Goal: Complete application form: Complete application form

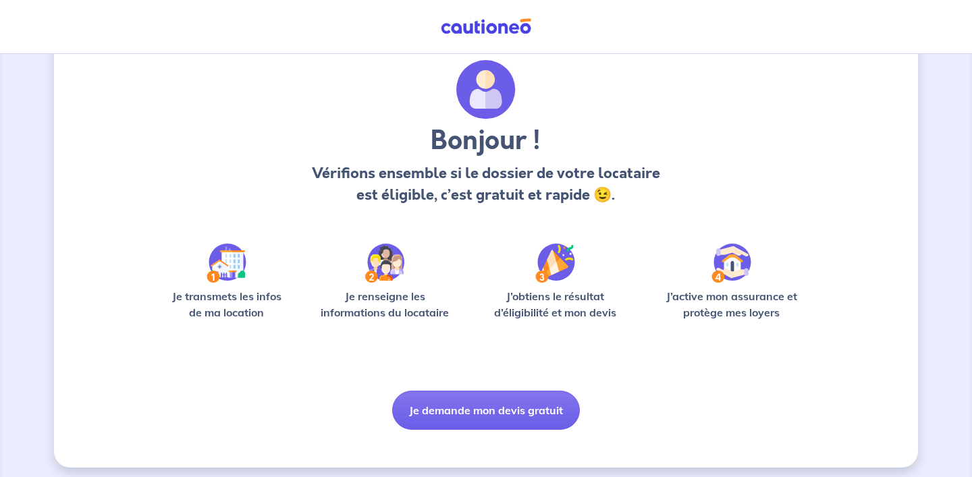
scroll to position [49, 0]
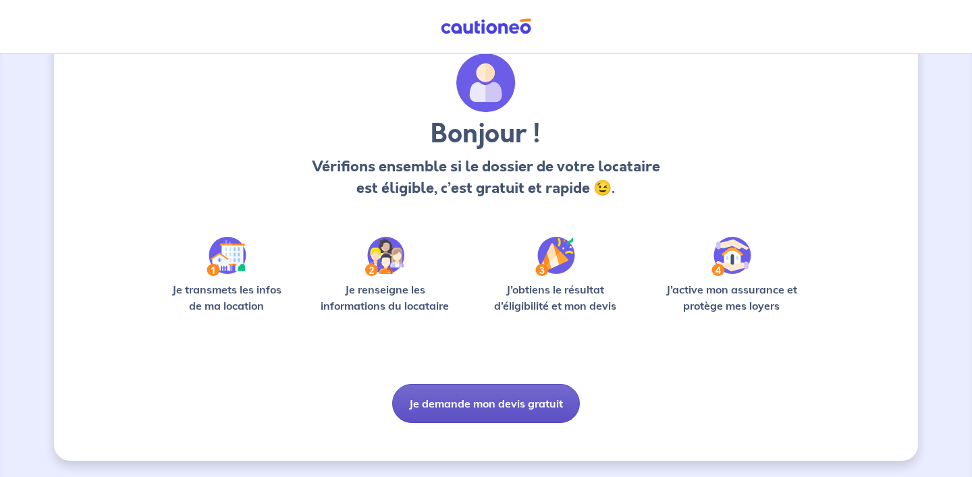
click at [492, 404] on button "Je demande mon devis gratuit" at bounding box center [486, 403] width 188 height 39
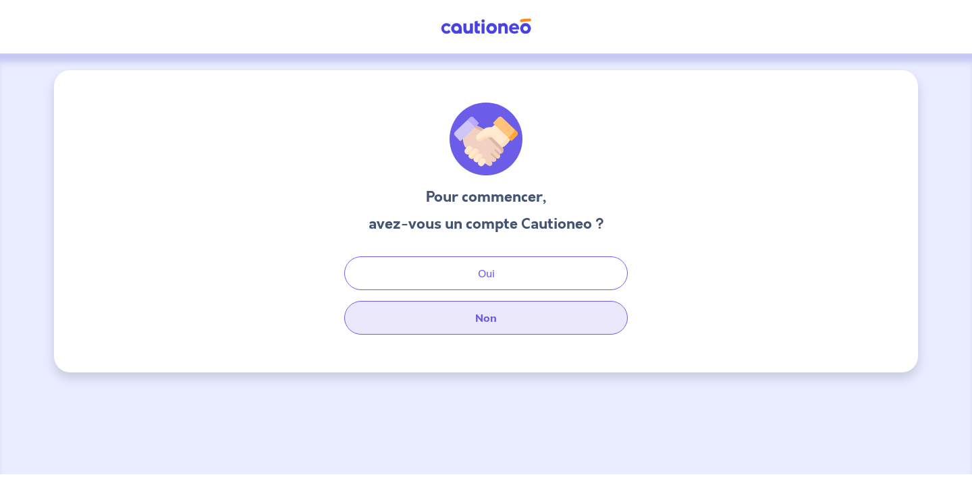
click at [489, 319] on button "Non" at bounding box center [486, 318] width 284 height 34
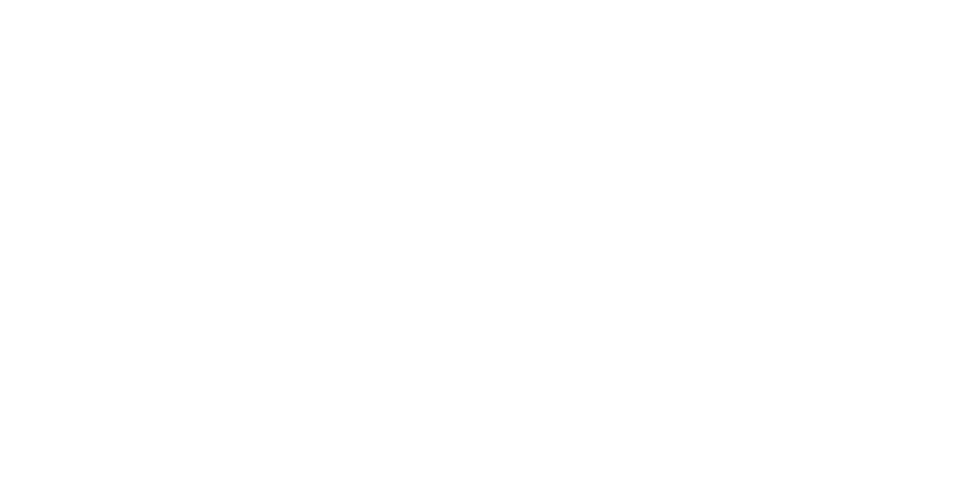
select select "FR"
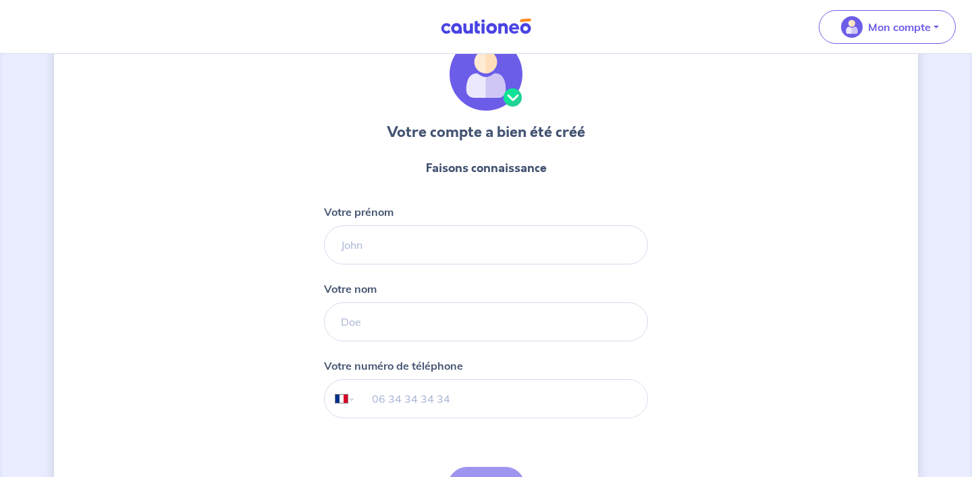
scroll to position [99, 0]
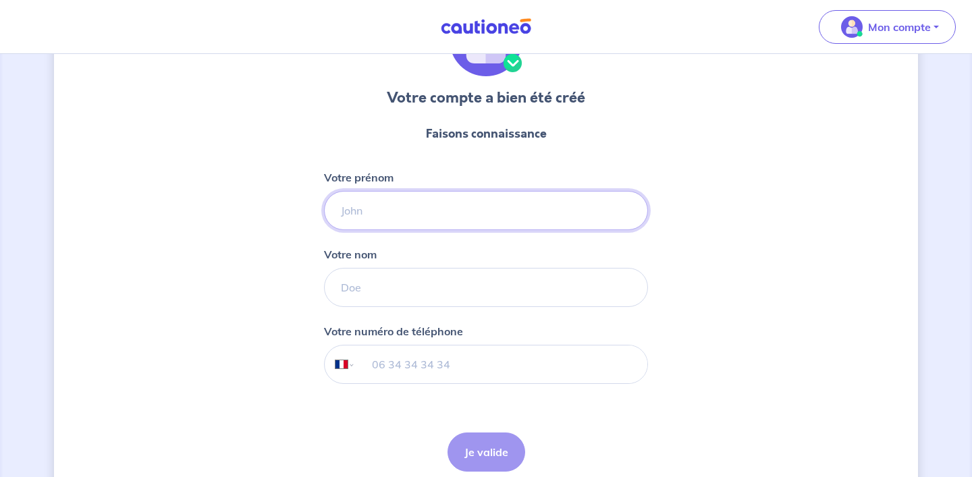
click at [440, 207] on input "Votre prénom" at bounding box center [486, 210] width 324 height 39
type input "[PERSON_NAME]"
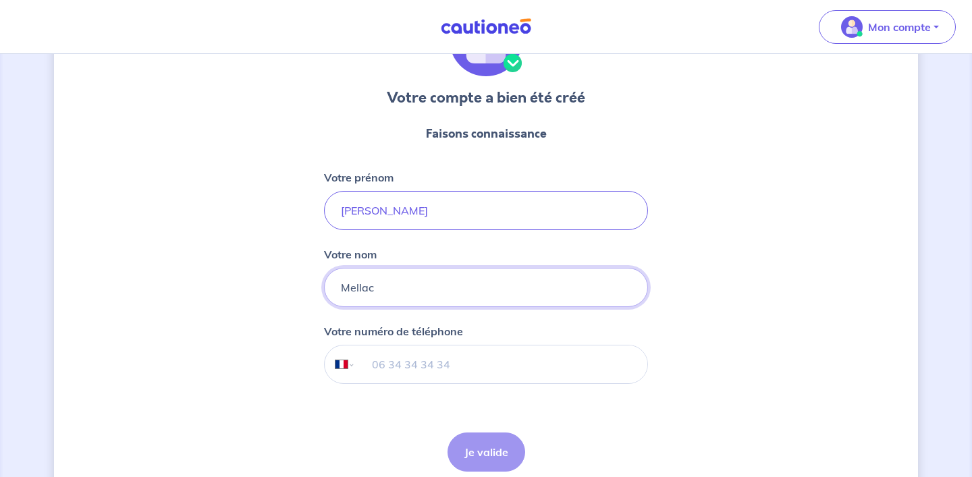
type input "Mellac"
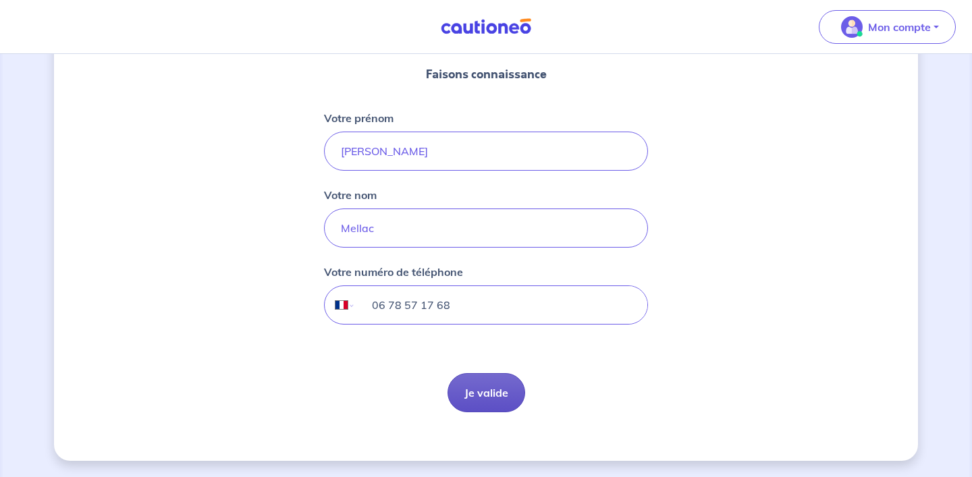
type input "06 78 57 17 68"
click at [494, 396] on button "Je valide" at bounding box center [487, 392] width 78 height 39
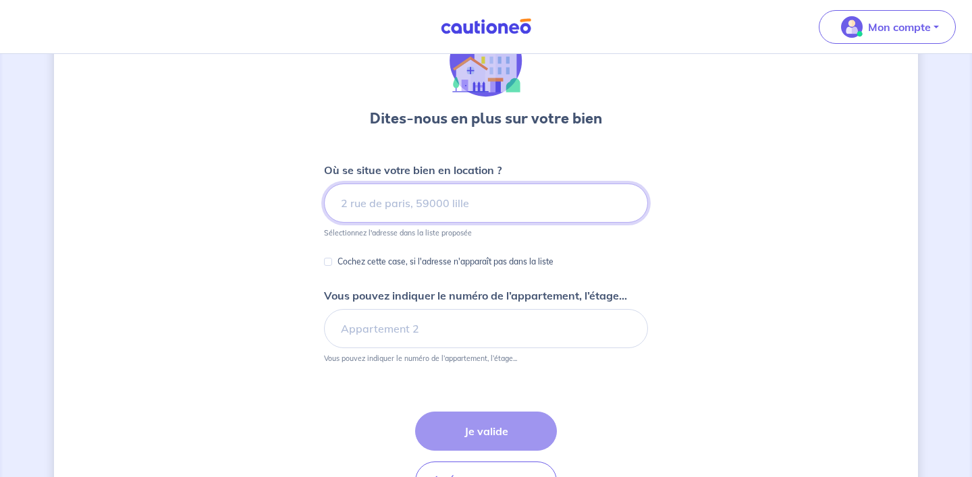
scroll to position [88, 0]
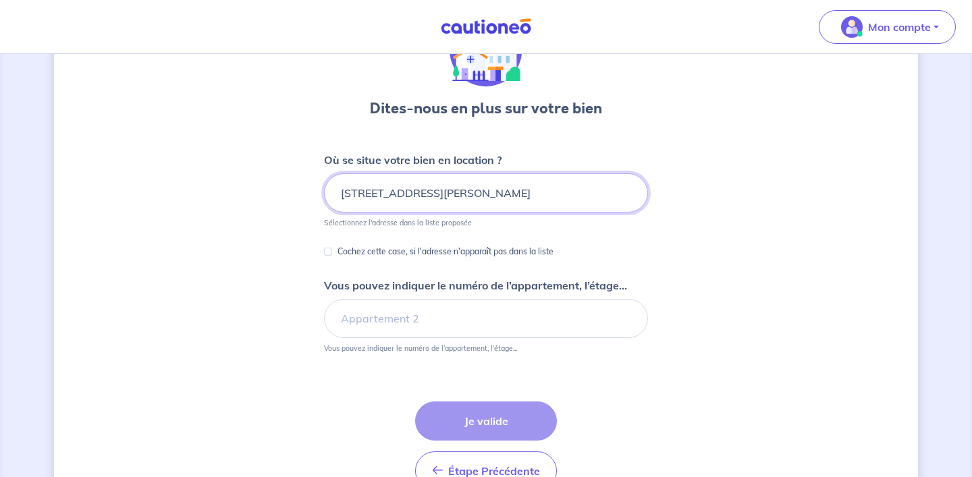
click at [462, 192] on input "[STREET_ADDRESS][PERSON_NAME]" at bounding box center [486, 193] width 324 height 39
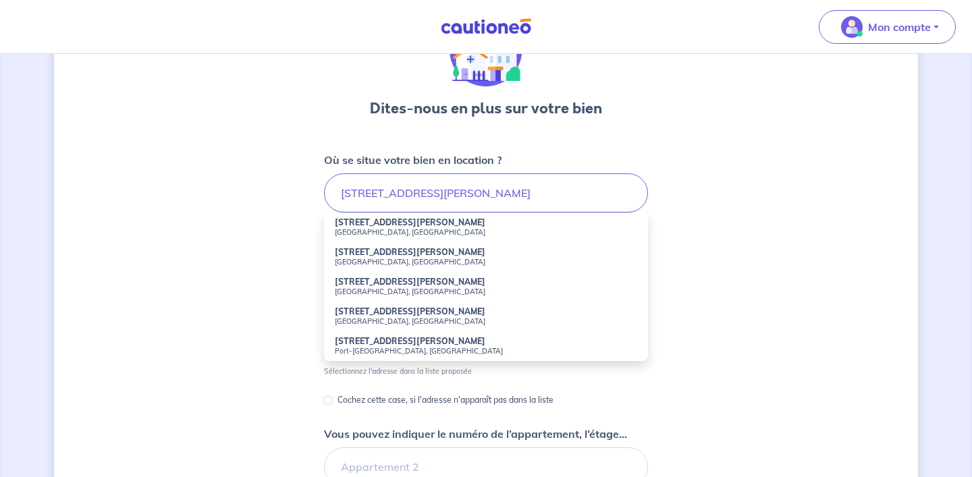
click at [385, 224] on strong "[STREET_ADDRESS][PERSON_NAME]" at bounding box center [410, 222] width 151 height 10
type input "[STREET_ADDRESS][PERSON_NAME]"
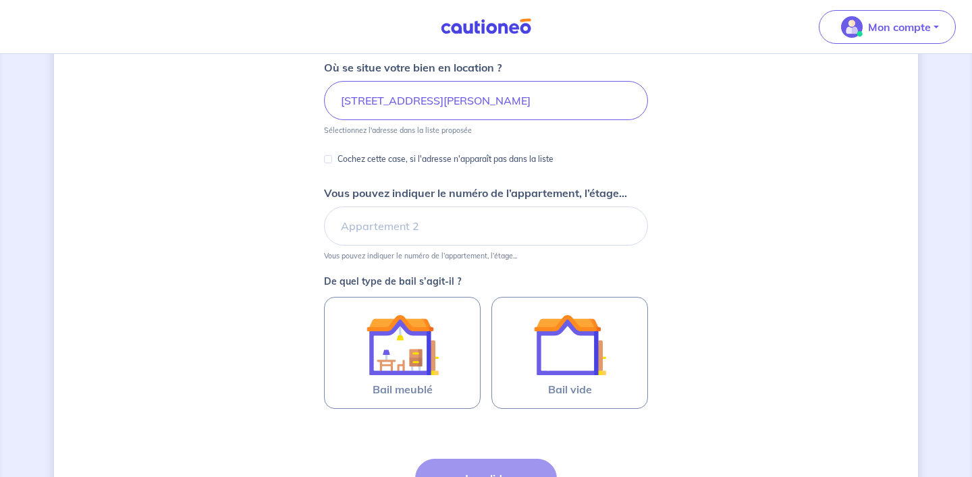
scroll to position [184, 0]
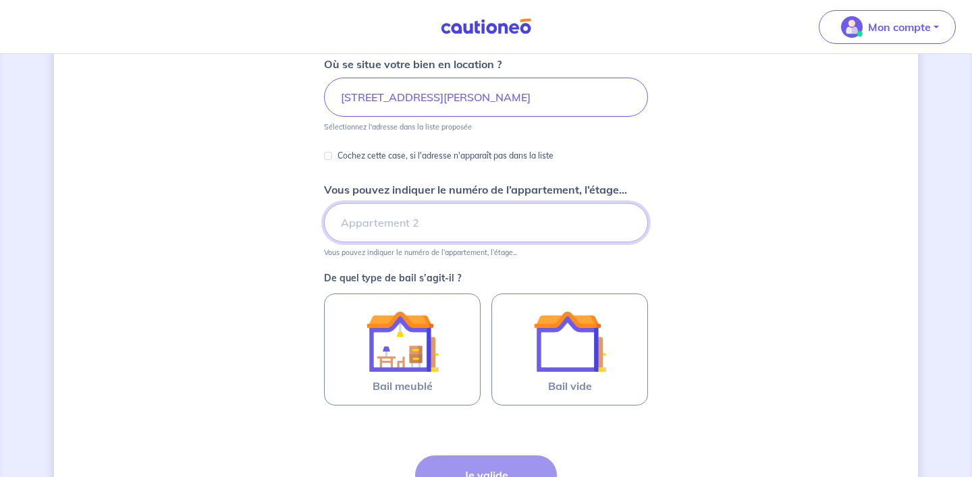
click at [390, 226] on input "Vous pouvez indiquer le numéro de l’appartement, l’étage..." at bounding box center [486, 222] width 324 height 39
type input "4ème étage"
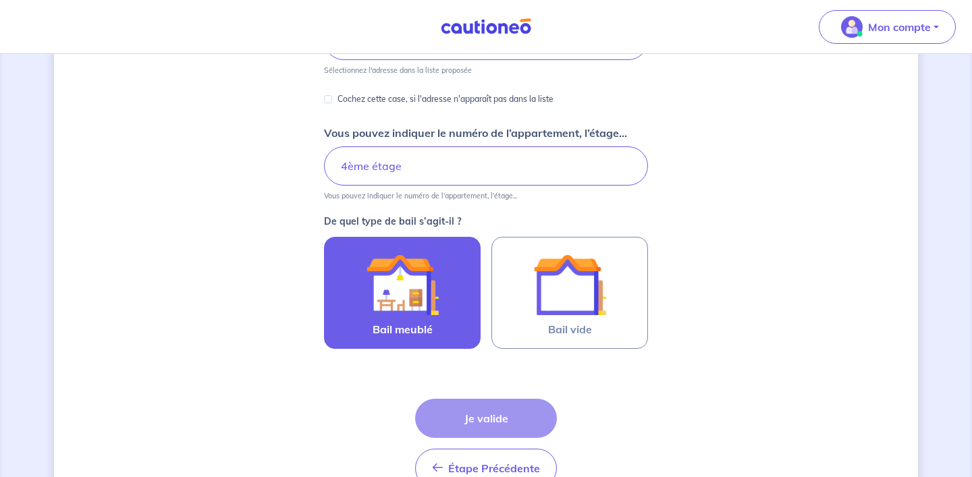
scroll to position [261, 0]
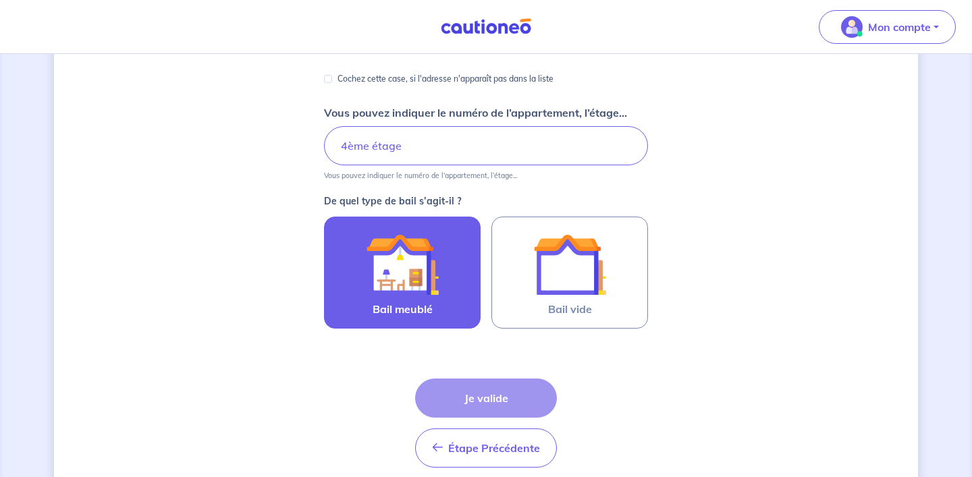
click at [394, 276] on img at bounding box center [402, 264] width 73 height 73
click at [0, 0] on input "Bail meublé" at bounding box center [0, 0] width 0 height 0
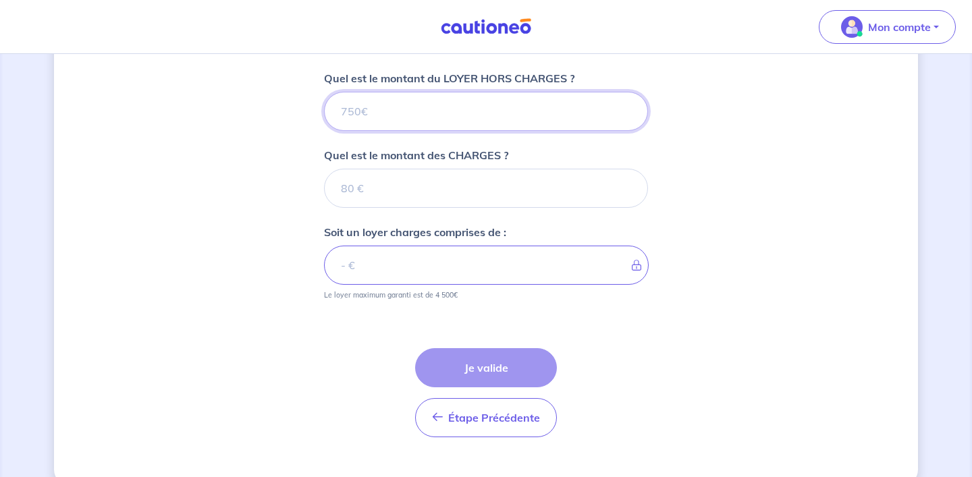
scroll to position [531, 0]
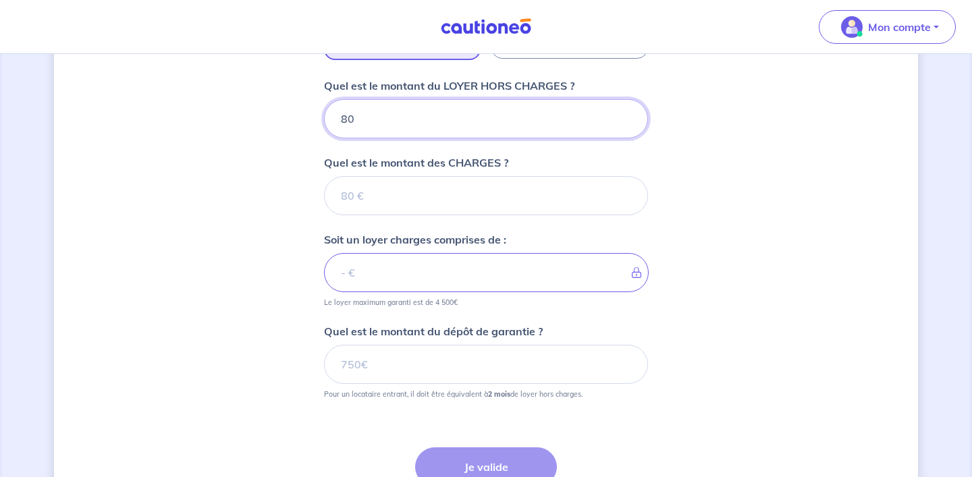
type input "800"
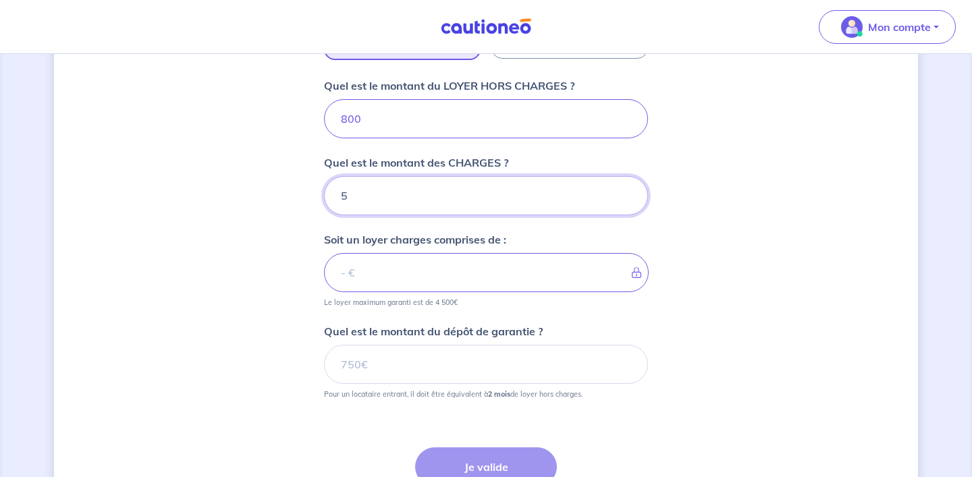
type input "50"
type input "850"
type input "50"
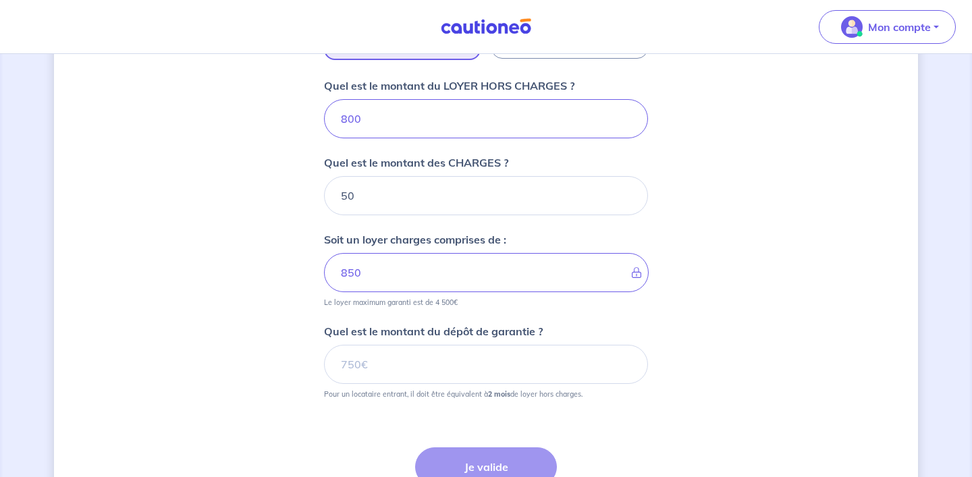
click at [298, 289] on div "Dites-nous en plus sur votre bien Où se situe votre bien en location ? [STREET_…" at bounding box center [486, 62] width 864 height 1047
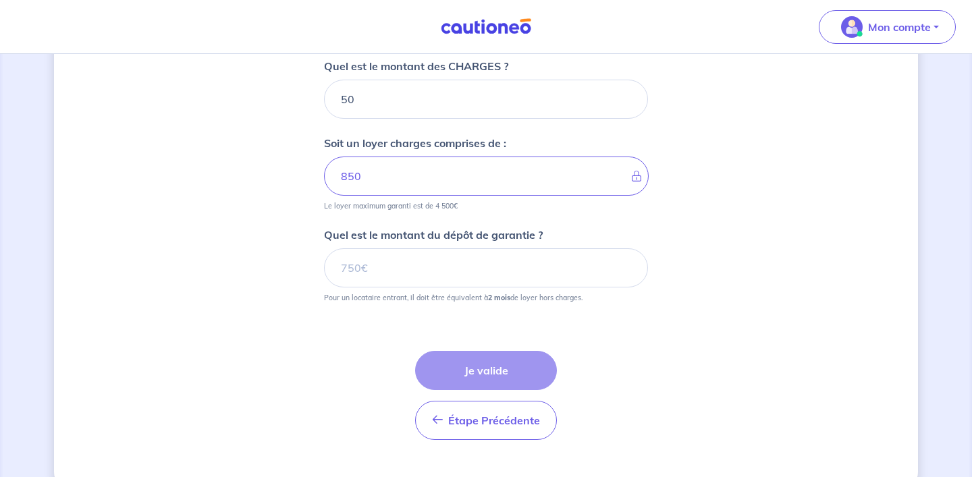
scroll to position [631, 0]
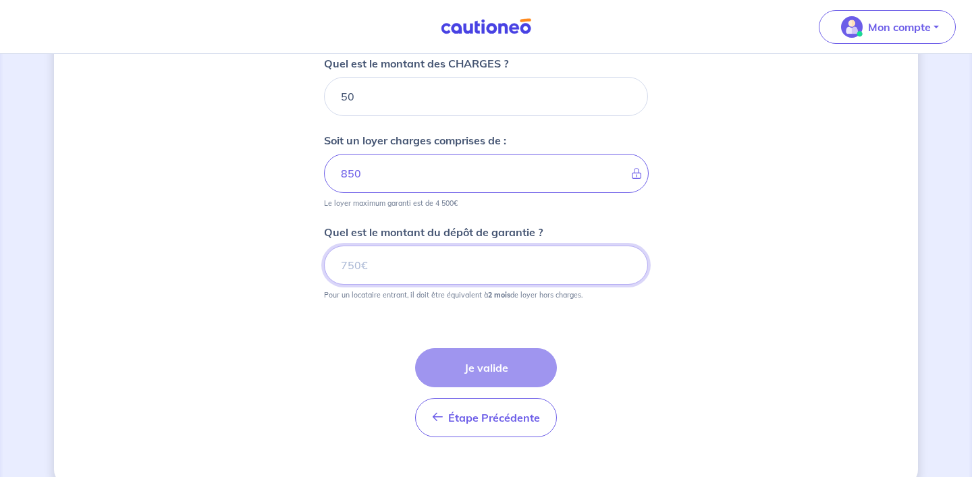
click at [346, 263] on input "Quel est le montant du dépôt de garantie ?" at bounding box center [486, 265] width 324 height 39
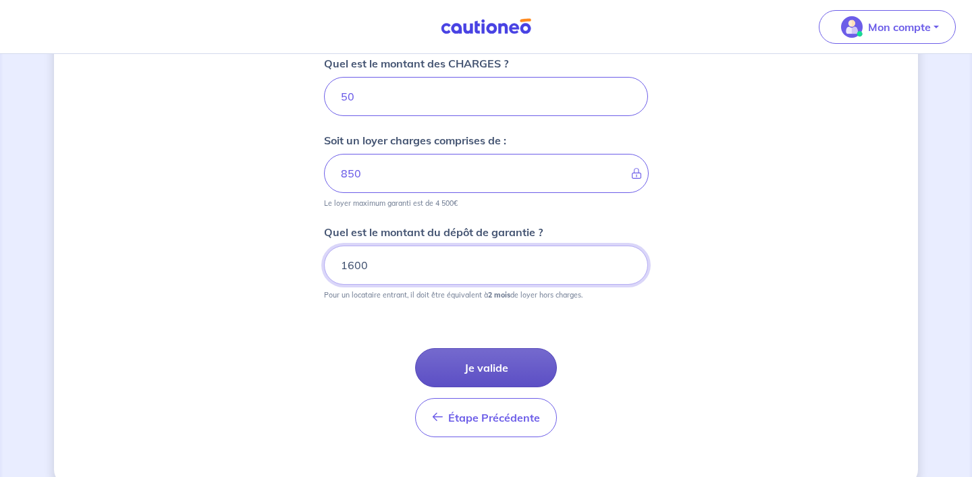
type input "1600"
click at [496, 367] on button "Je valide" at bounding box center [486, 367] width 142 height 39
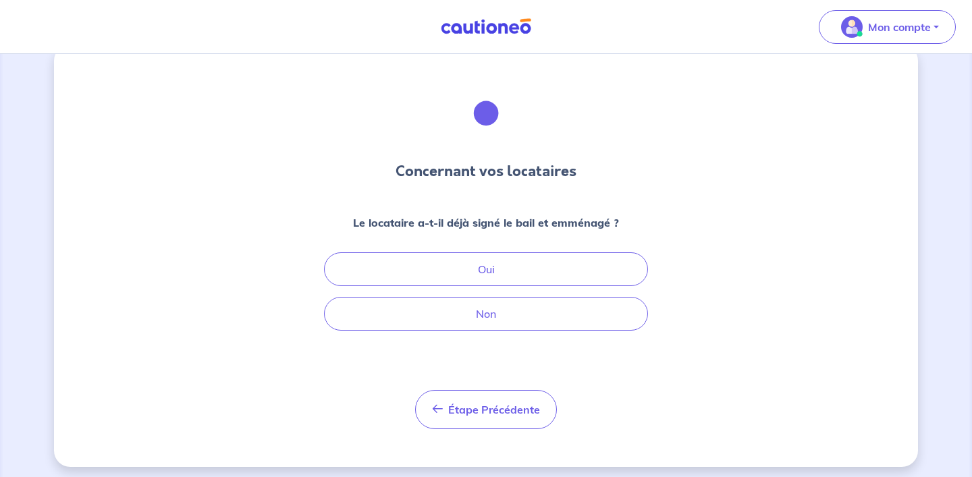
scroll to position [32, 0]
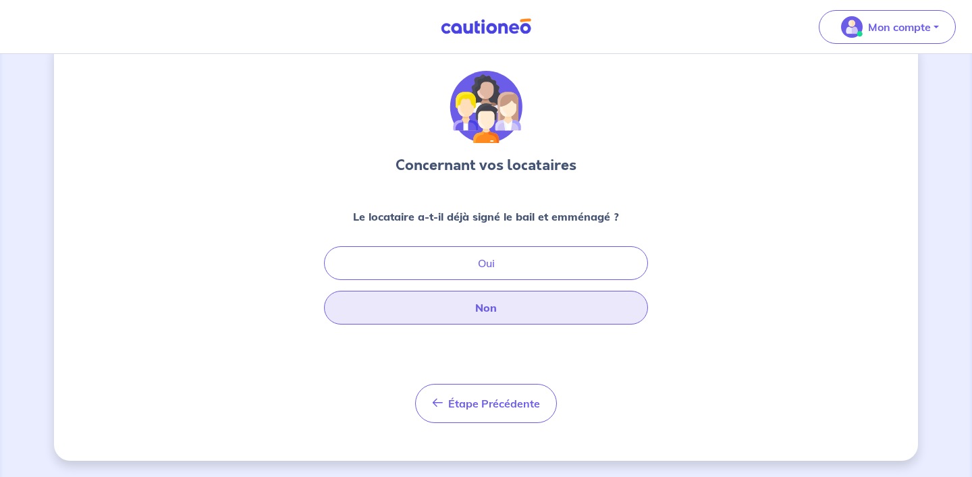
click at [508, 311] on button "Non" at bounding box center [486, 308] width 324 height 34
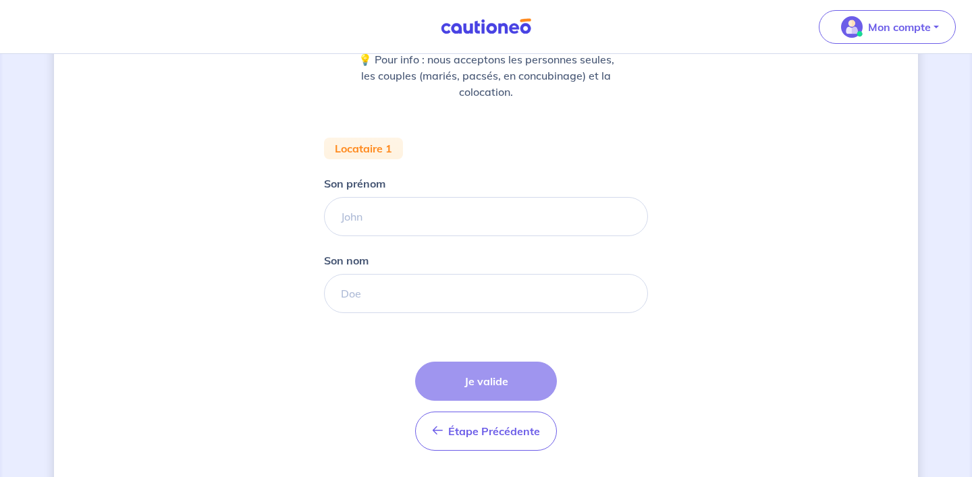
scroll to position [191, 0]
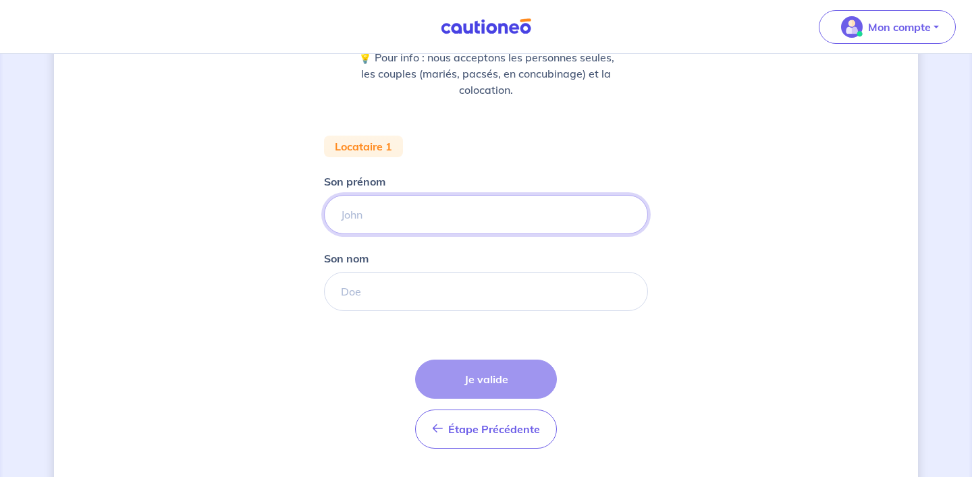
click at [402, 221] on input "Son prénom" at bounding box center [486, 214] width 324 height 39
click at [436, 213] on input "[PERSON_NAME]" at bounding box center [486, 214] width 324 height 39
type input "[PERSON_NAME]"
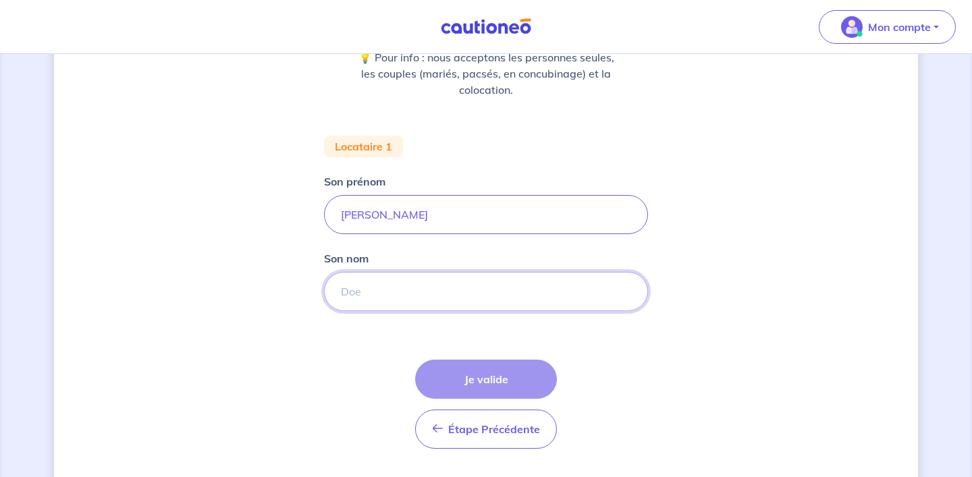
click at [384, 294] on input "Son nom" at bounding box center [486, 291] width 324 height 39
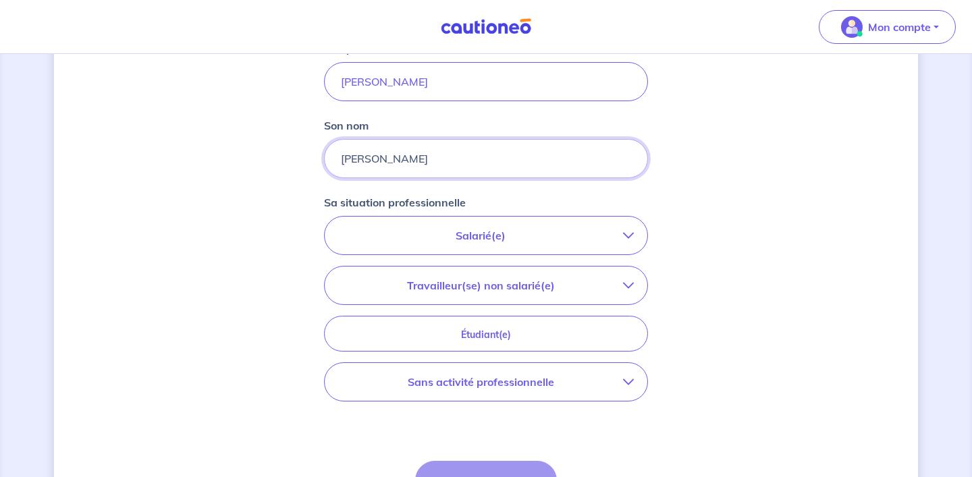
scroll to position [332, 0]
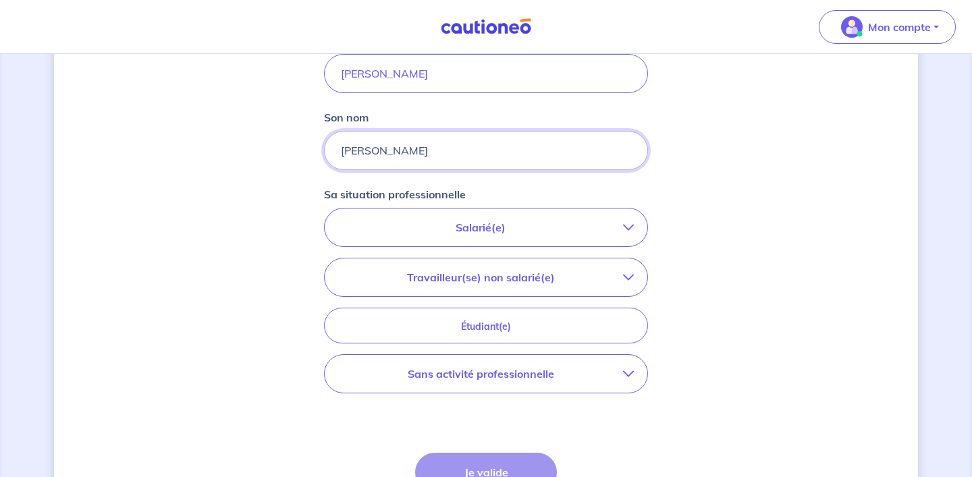
type input "[PERSON_NAME]"
click at [456, 279] on p "Travailleur(se) non salarié(e)" at bounding box center [480, 277] width 285 height 16
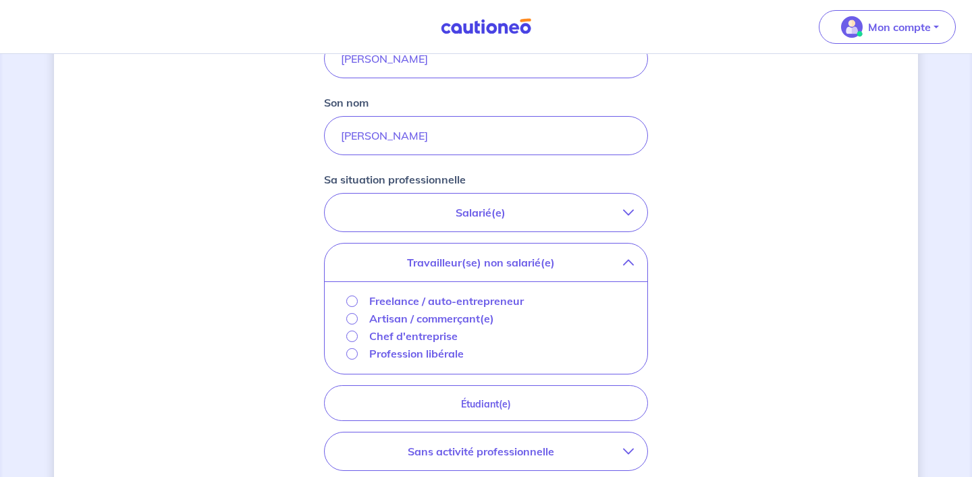
scroll to position [362, 0]
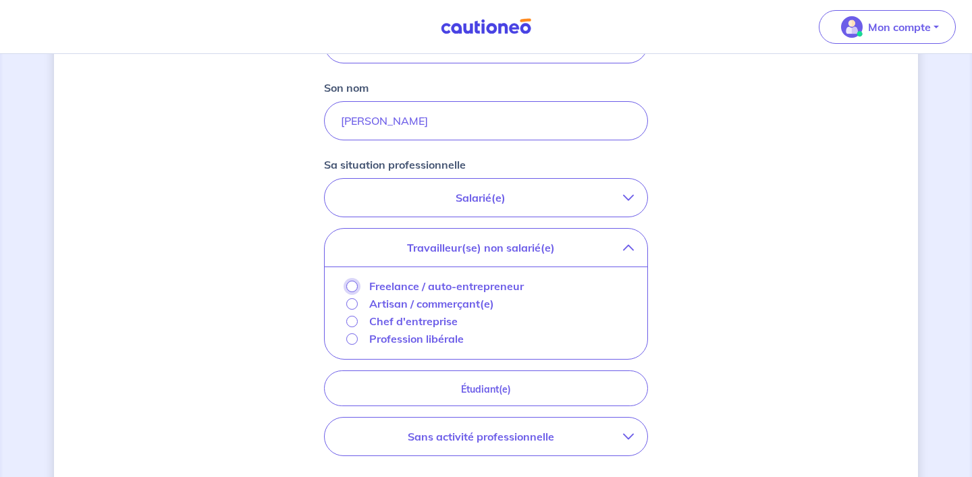
click at [350, 284] on input "Freelance / auto-entrepreneur" at bounding box center [351, 286] width 11 height 11
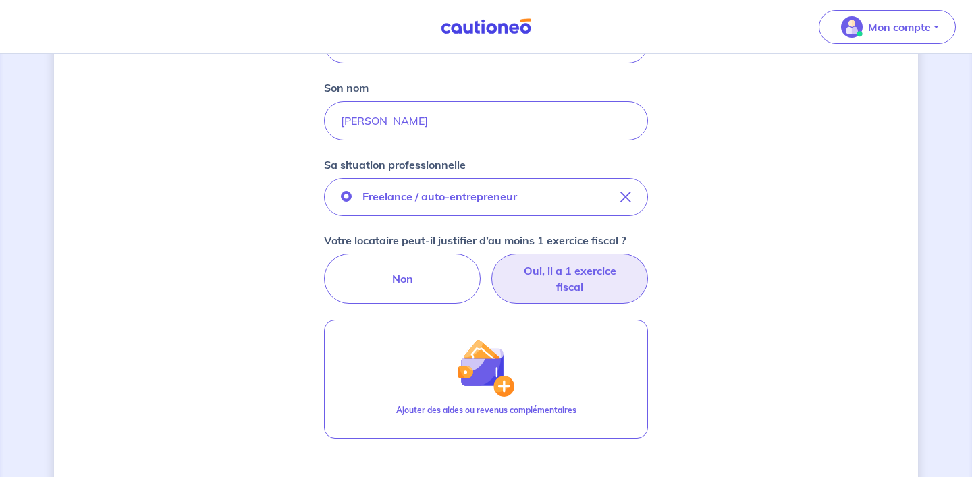
click at [527, 286] on label "Oui, il a 1 exercice fiscal" at bounding box center [570, 279] width 157 height 50
click at [491, 263] on input "Oui, il a 1 exercice fiscal" at bounding box center [486, 258] width 9 height 9
radio input "true"
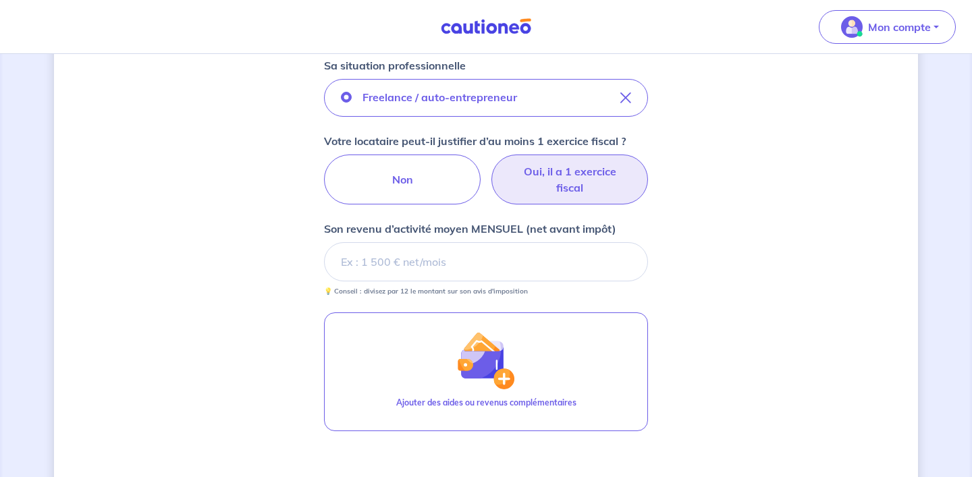
scroll to position [469, 0]
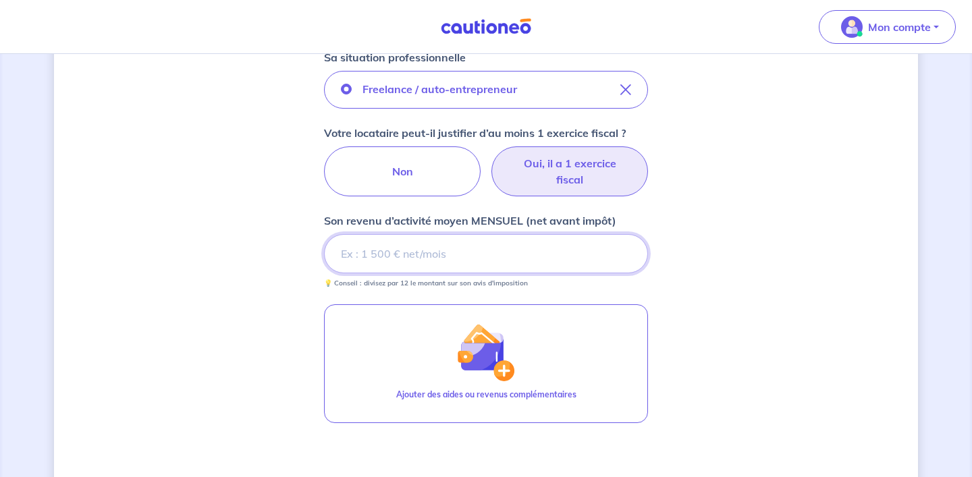
click at [393, 252] on input "Son revenu d’activité moyen MENSUEL (net avant impôt)" at bounding box center [486, 253] width 324 height 39
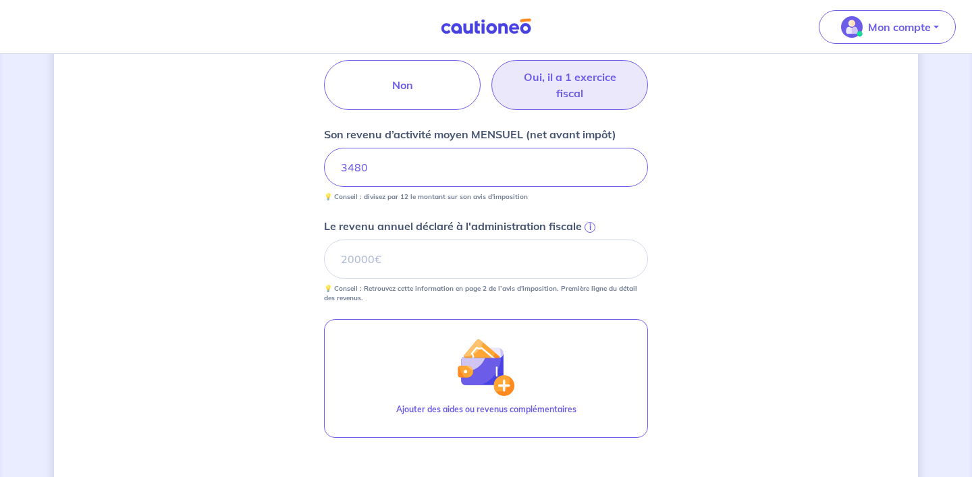
scroll to position [561, 0]
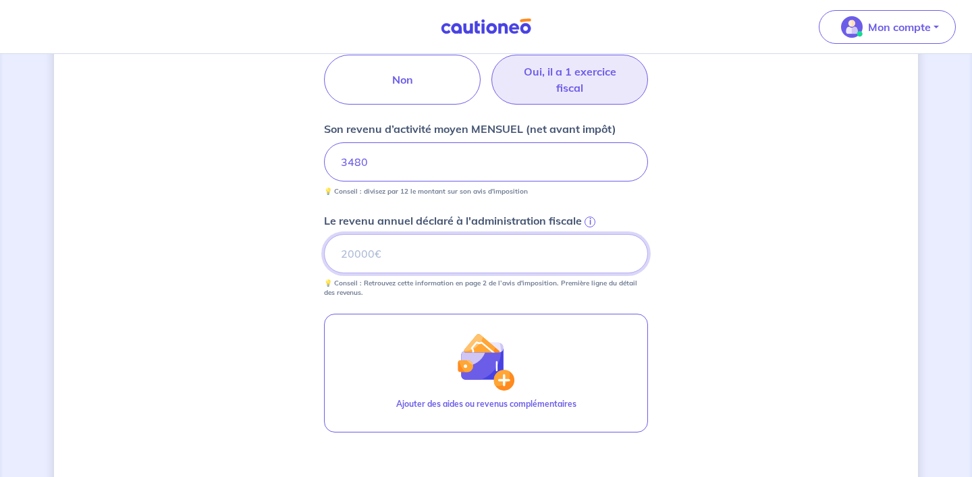
click at [372, 259] on input "Le revenu annuel déclaré à l'administration fiscale i" at bounding box center [486, 253] width 324 height 39
type input "41800"
click at [588, 222] on span "i" at bounding box center [590, 222] width 11 height 11
click at [588, 234] on input "41800" at bounding box center [486, 253] width 324 height 39
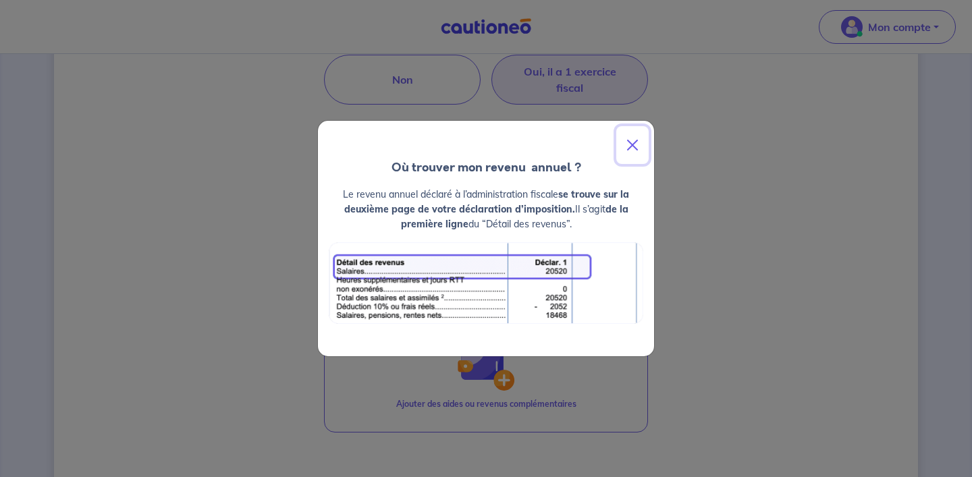
click at [631, 143] on button "Close" at bounding box center [633, 145] width 32 height 38
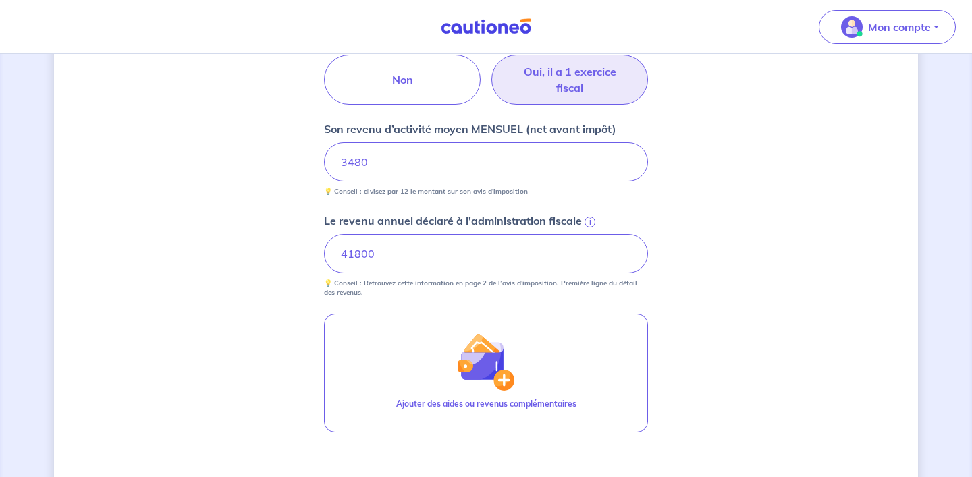
click at [592, 219] on span "i" at bounding box center [590, 222] width 11 height 11
click at [592, 234] on input "41800" at bounding box center [486, 253] width 324 height 39
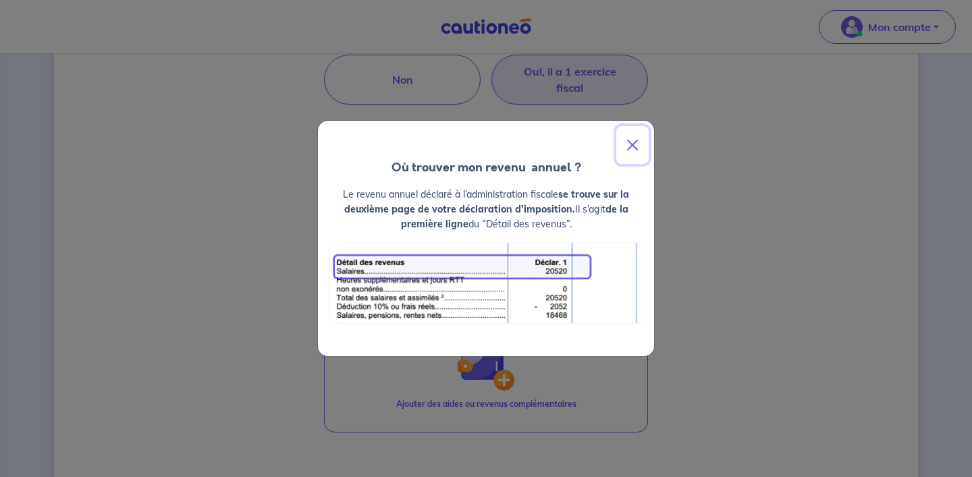
click at [633, 142] on button "Close" at bounding box center [633, 145] width 32 height 38
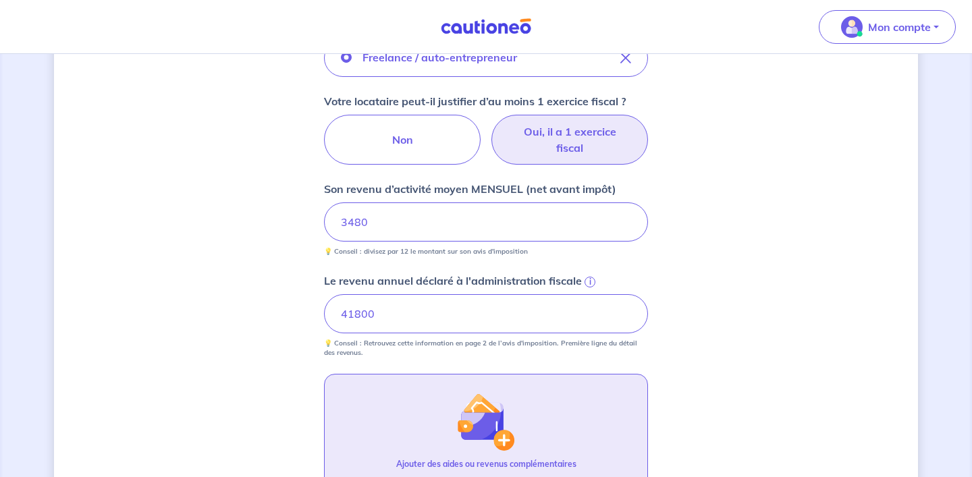
scroll to position [735, 0]
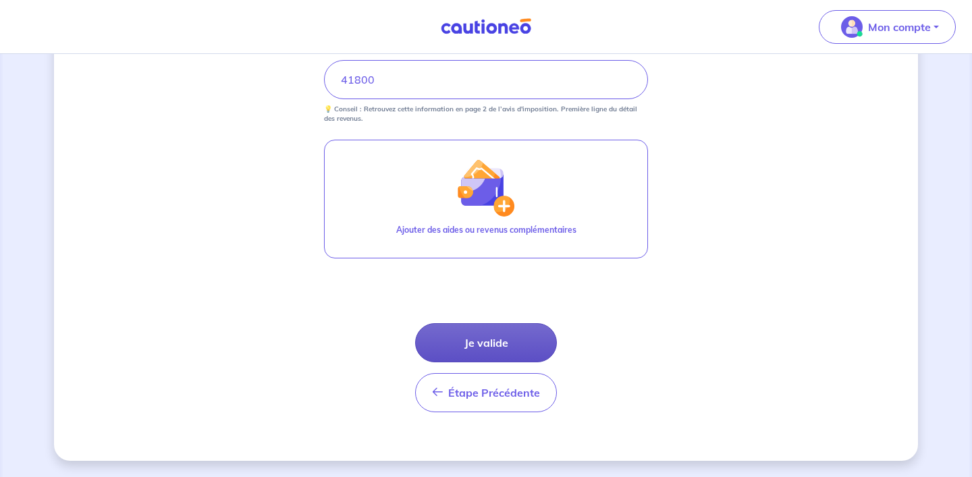
click at [526, 340] on button "Je valide" at bounding box center [486, 342] width 142 height 39
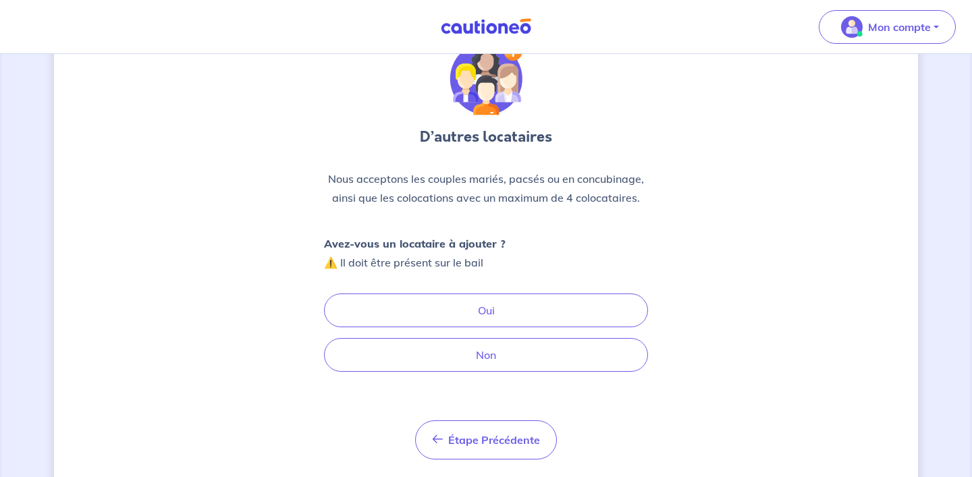
scroll to position [97, 0]
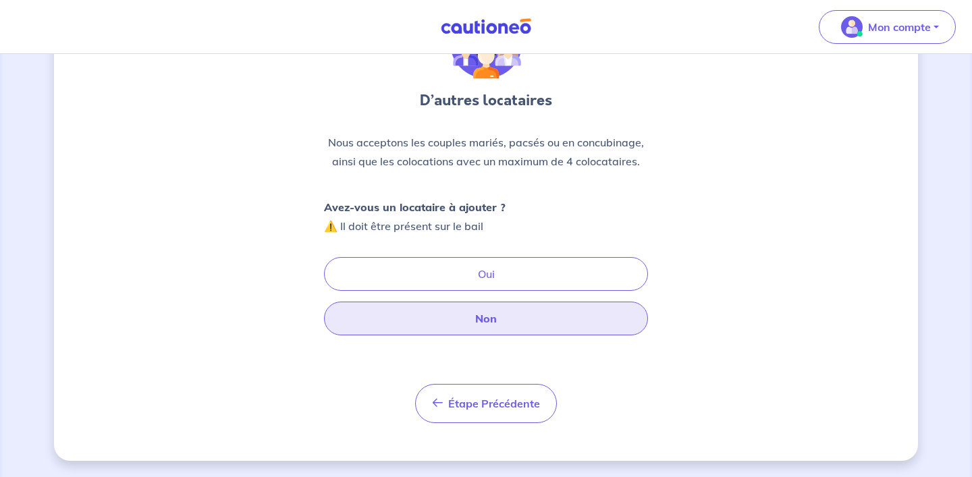
click at [484, 318] on button "Non" at bounding box center [486, 319] width 324 height 34
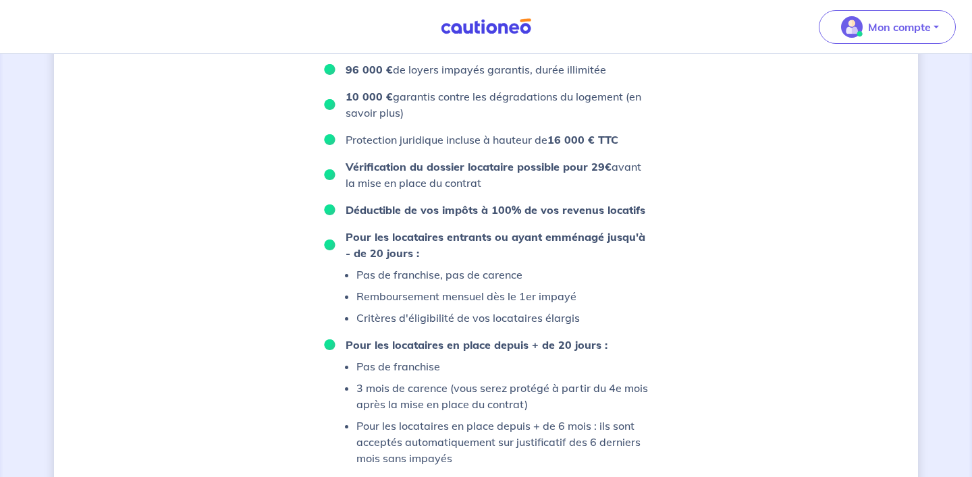
scroll to position [937, 0]
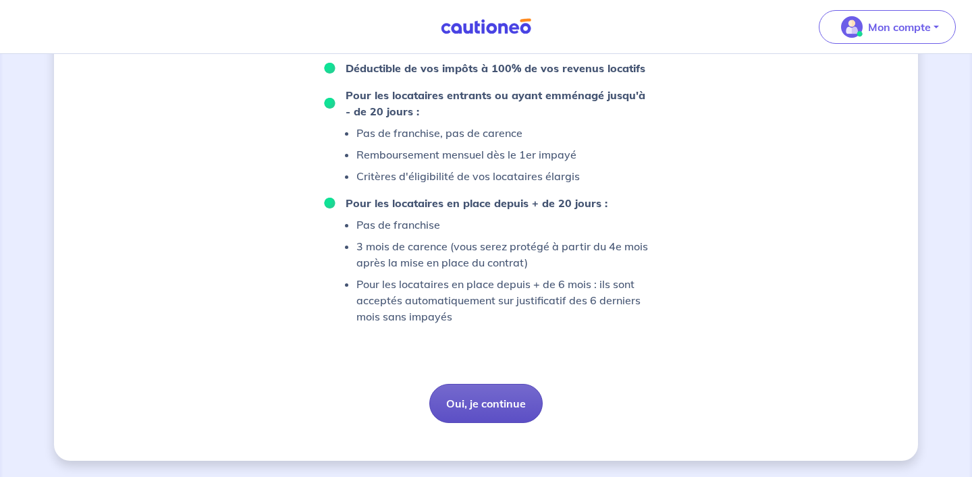
click at [477, 401] on button "Oui, je continue" at bounding box center [485, 403] width 113 height 39
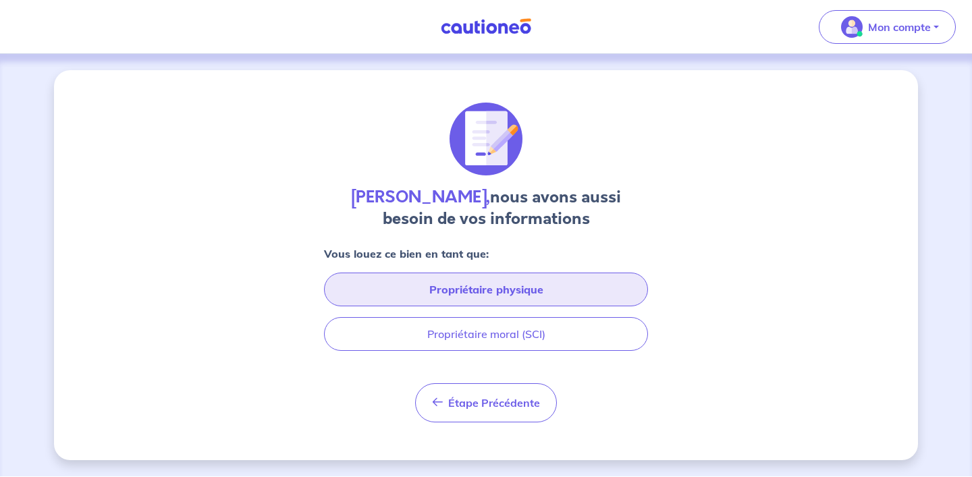
click at [503, 288] on button "Propriétaire physique" at bounding box center [486, 290] width 324 height 34
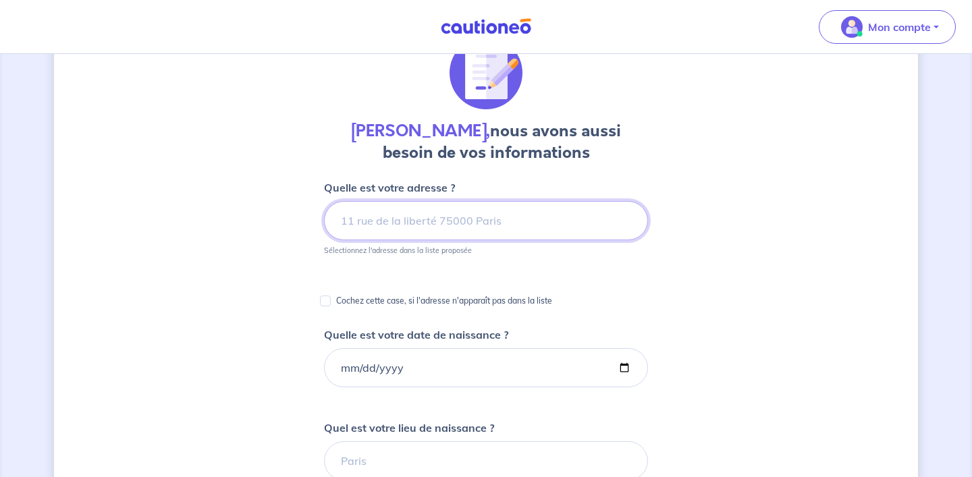
scroll to position [75, 0]
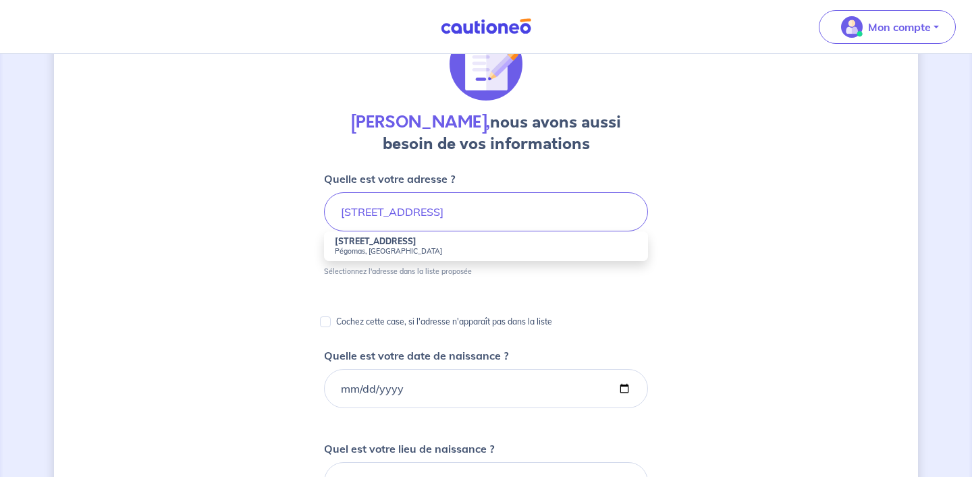
click at [417, 241] on strong "[STREET_ADDRESS]" at bounding box center [376, 241] width 82 height 10
type input "471 Chemin des Carpenedes, [GEOGRAPHIC_DATA], [GEOGRAPHIC_DATA]"
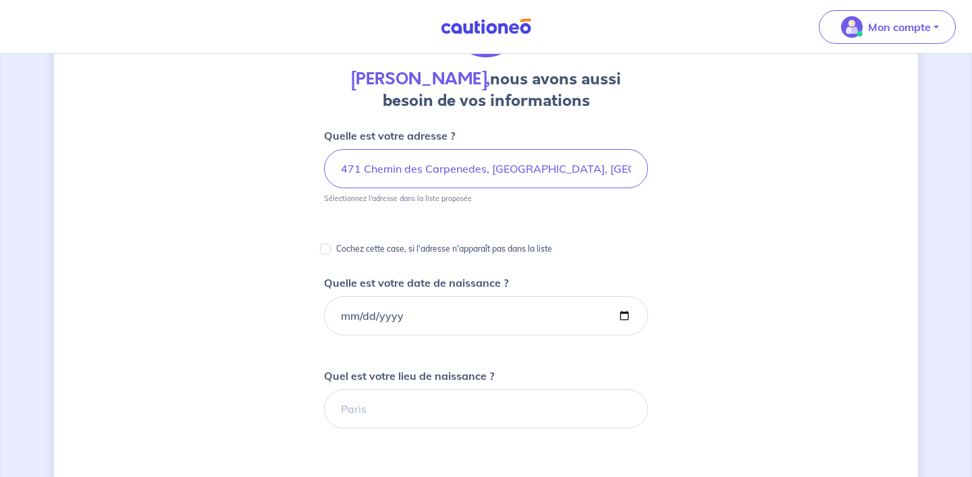
scroll to position [160, 0]
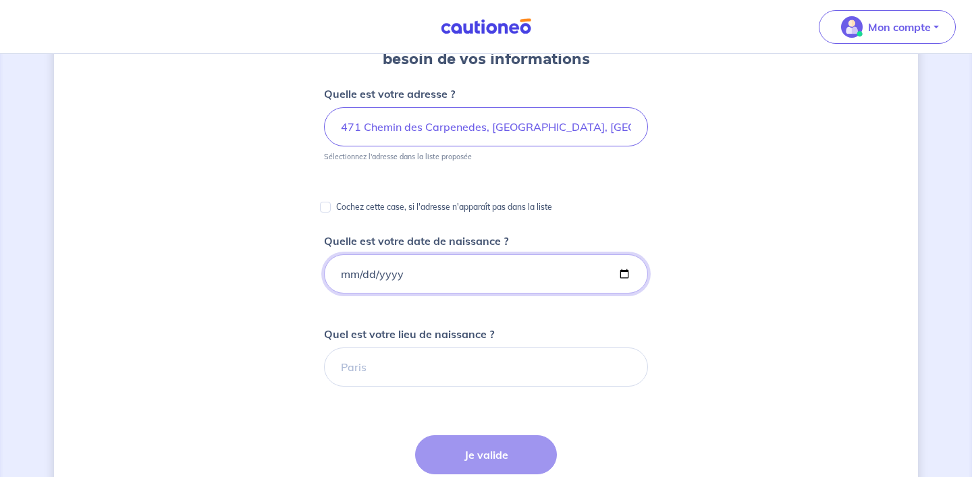
click at [389, 276] on input "Quelle est votre date de naissance ?" at bounding box center [486, 274] width 324 height 39
click at [338, 272] on input "Quelle est votre date de naissance ?" at bounding box center [486, 274] width 324 height 39
click at [348, 276] on input "Quelle est votre date de naissance ?" at bounding box center [486, 274] width 324 height 39
type input "[DATE]"
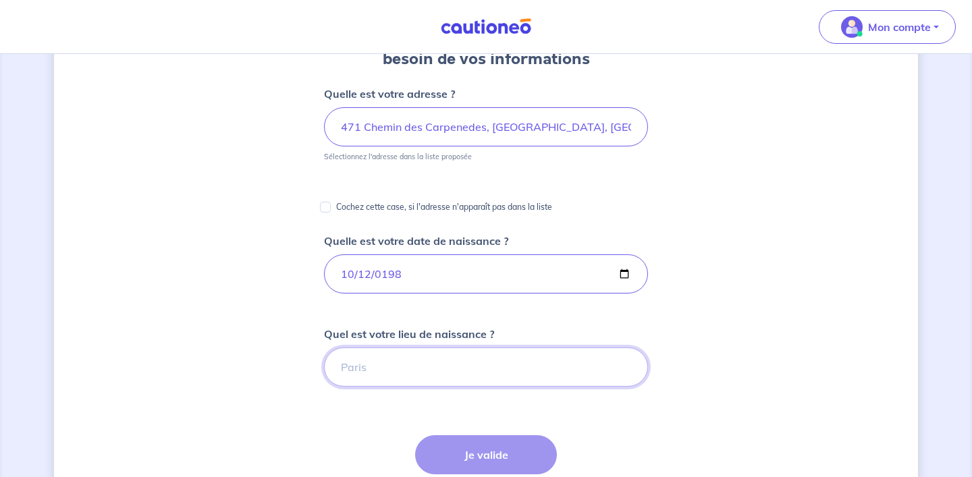
click at [373, 370] on input "Quel est votre lieu de naissance ?" at bounding box center [486, 367] width 324 height 39
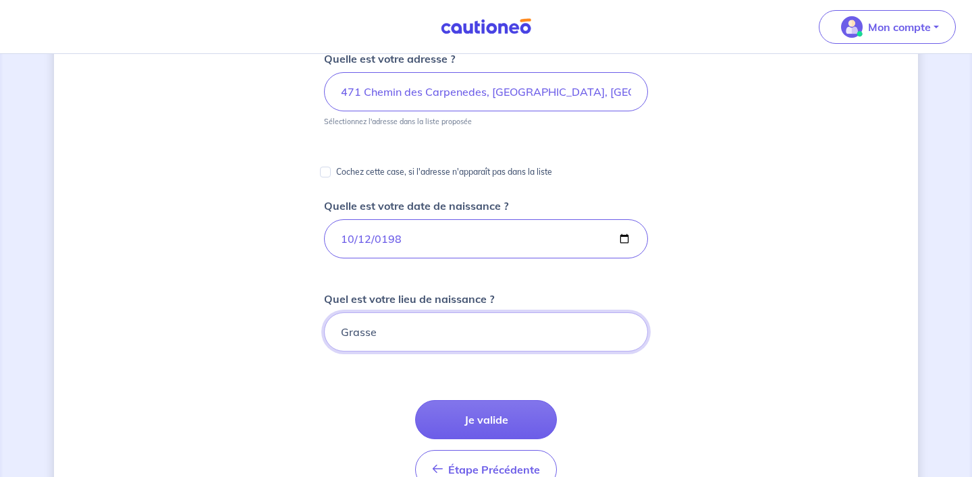
scroll to position [204, 0]
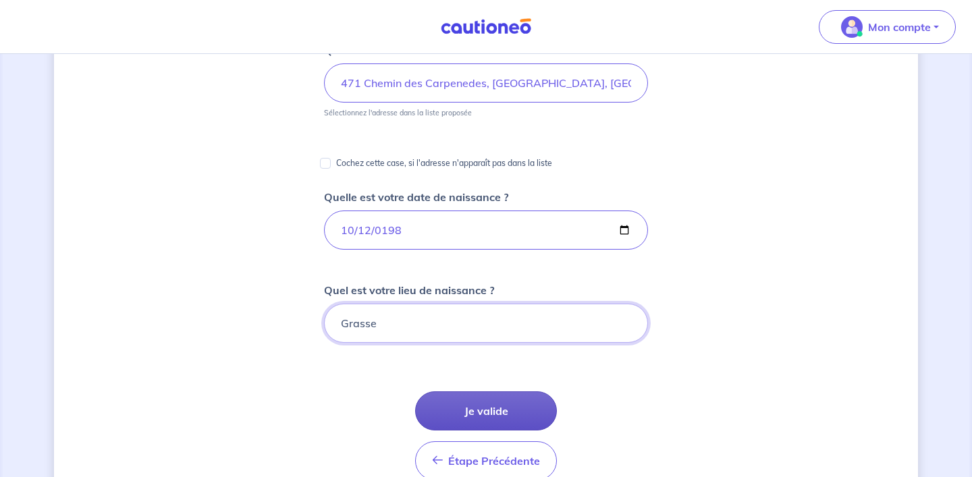
type input "Grasse"
click at [455, 419] on button "Je valide" at bounding box center [486, 411] width 142 height 39
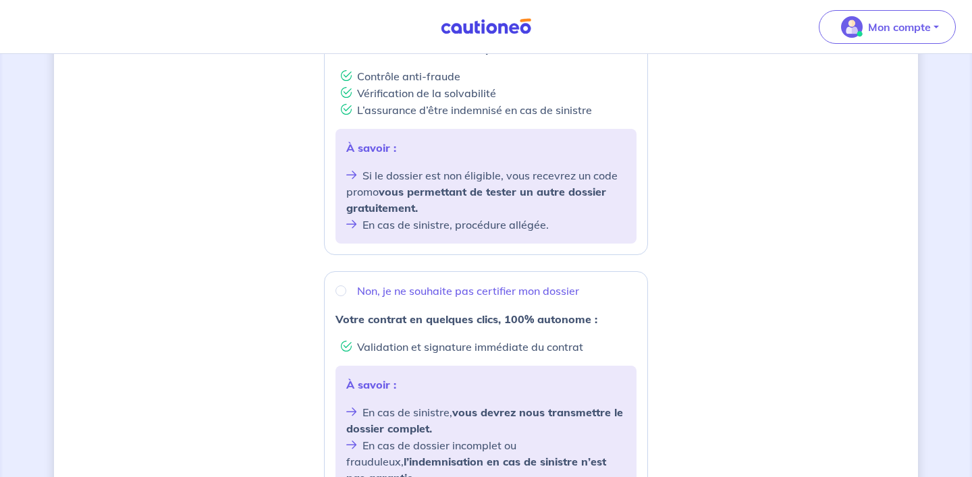
scroll to position [334, 0]
